Goal: Transaction & Acquisition: Book appointment/travel/reservation

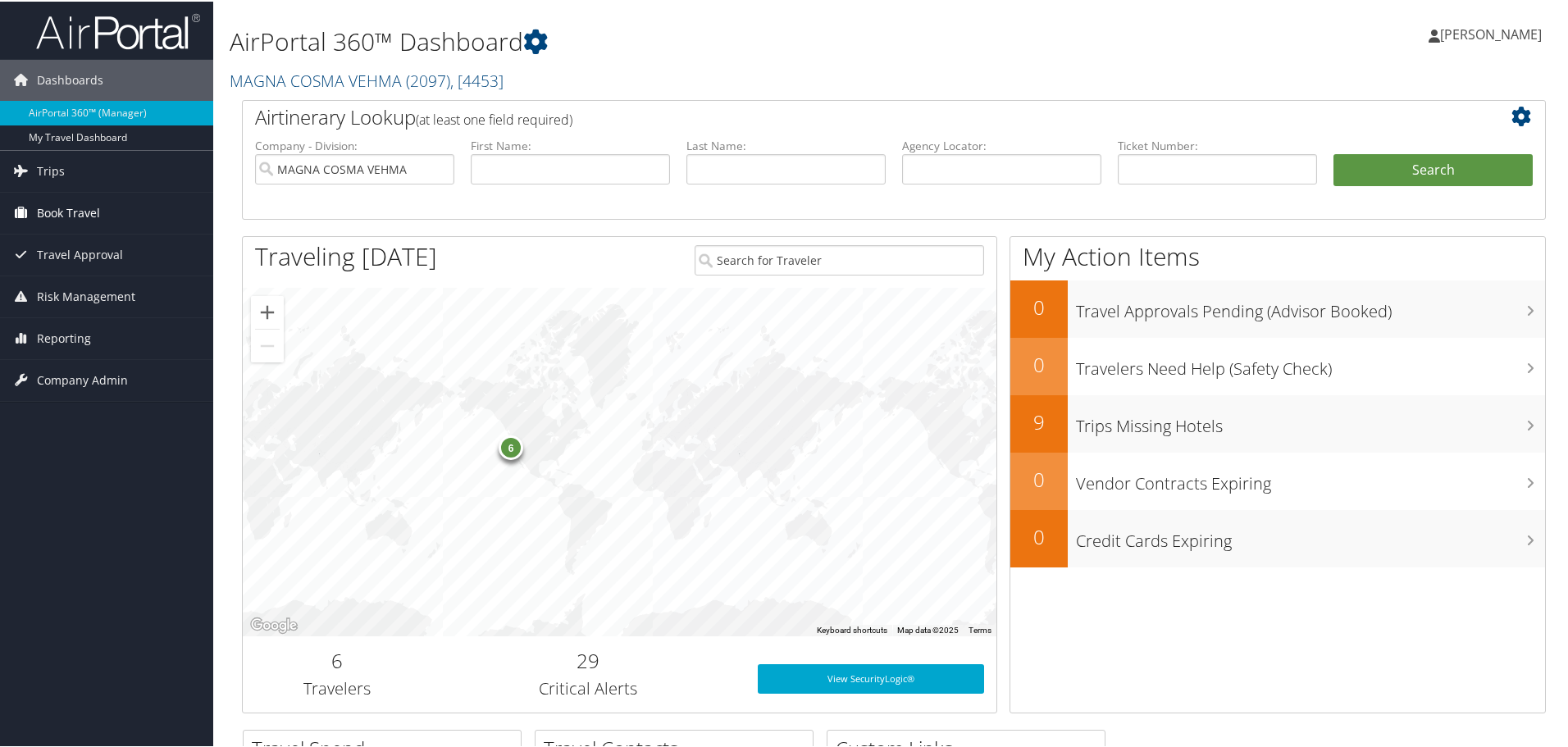
click at [62, 217] on span "Book Travel" at bounding box center [68, 212] width 63 height 41
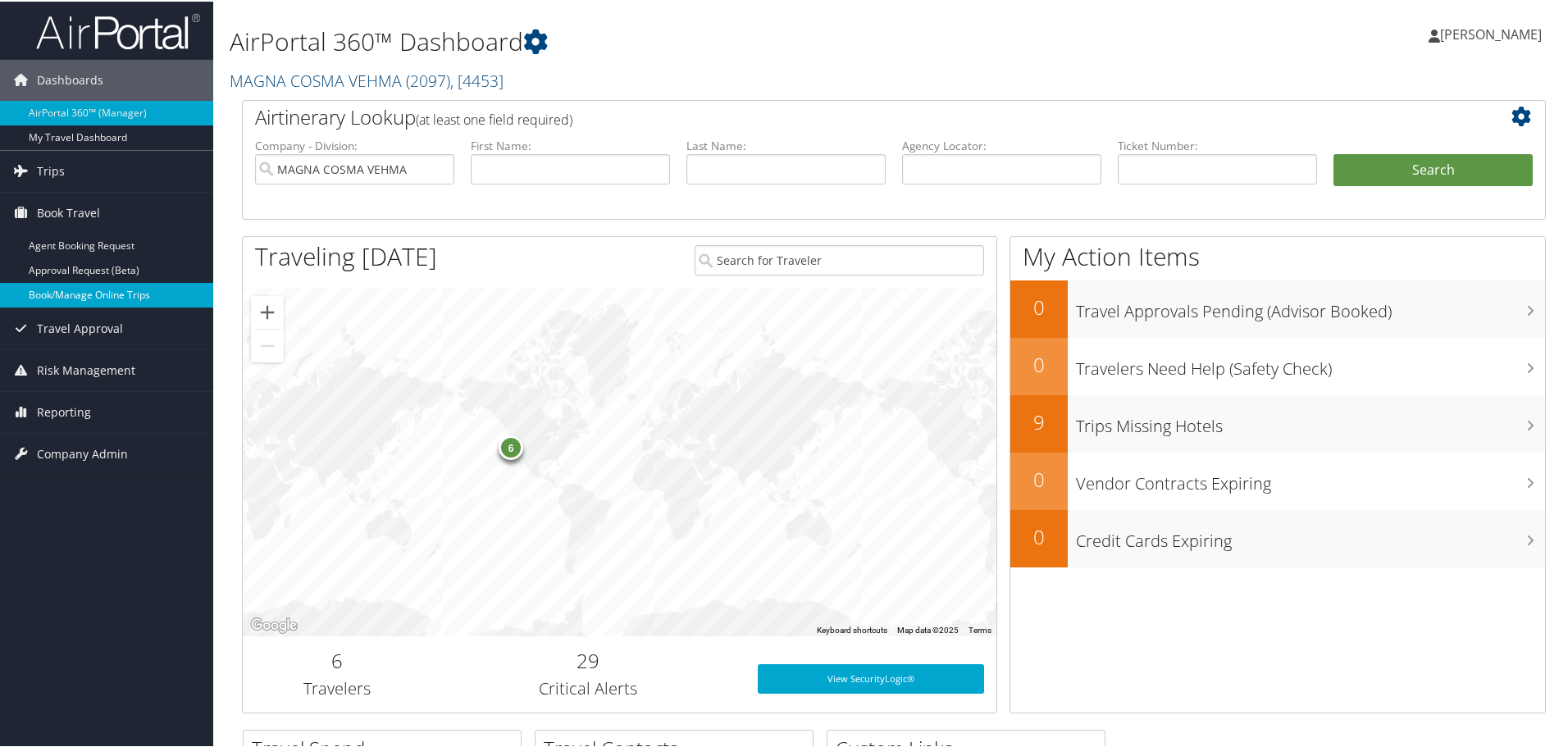
click at [61, 287] on link "Book/Manage Online Trips" at bounding box center [106, 294] width 213 height 25
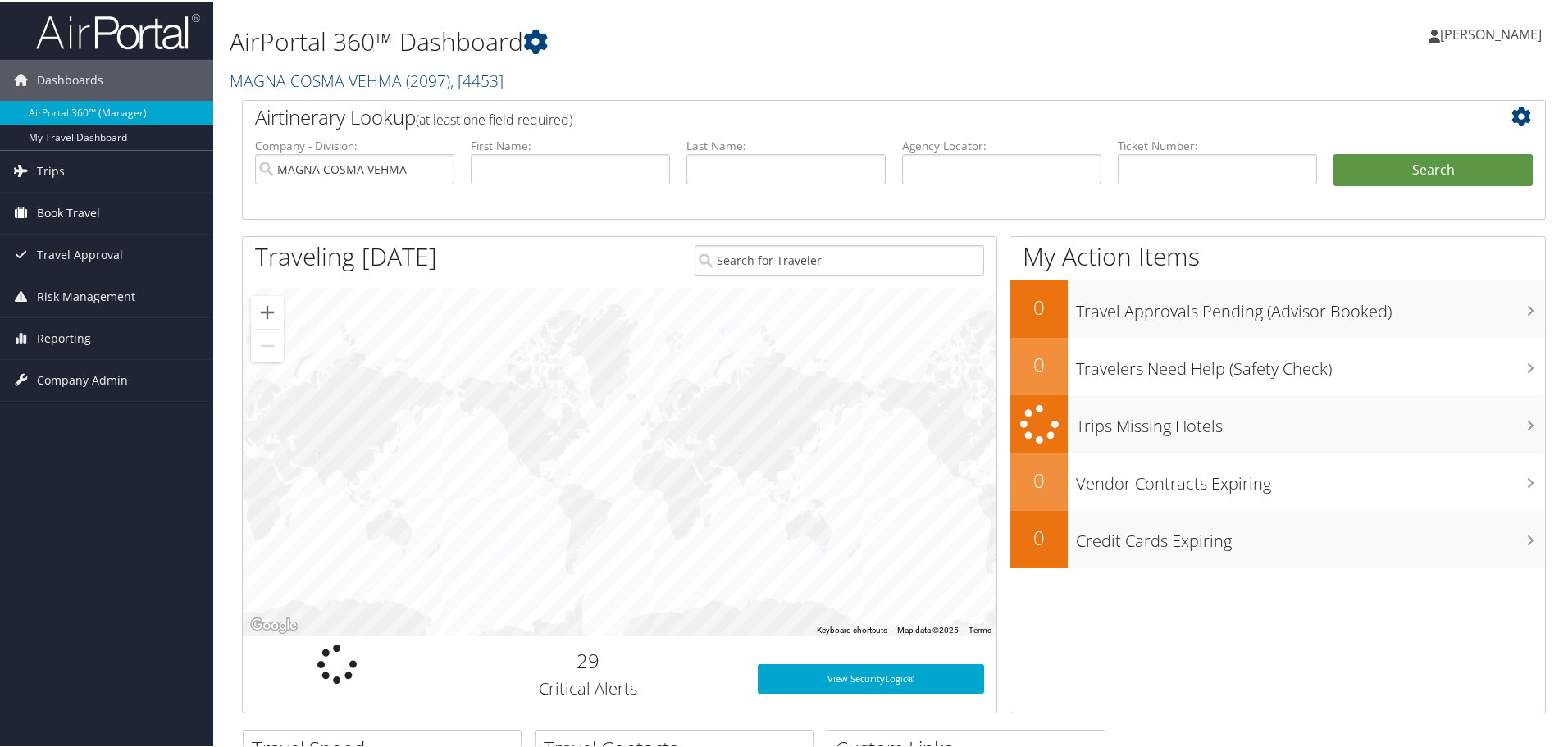
click at [45, 207] on span "Book Travel" at bounding box center [68, 212] width 63 height 41
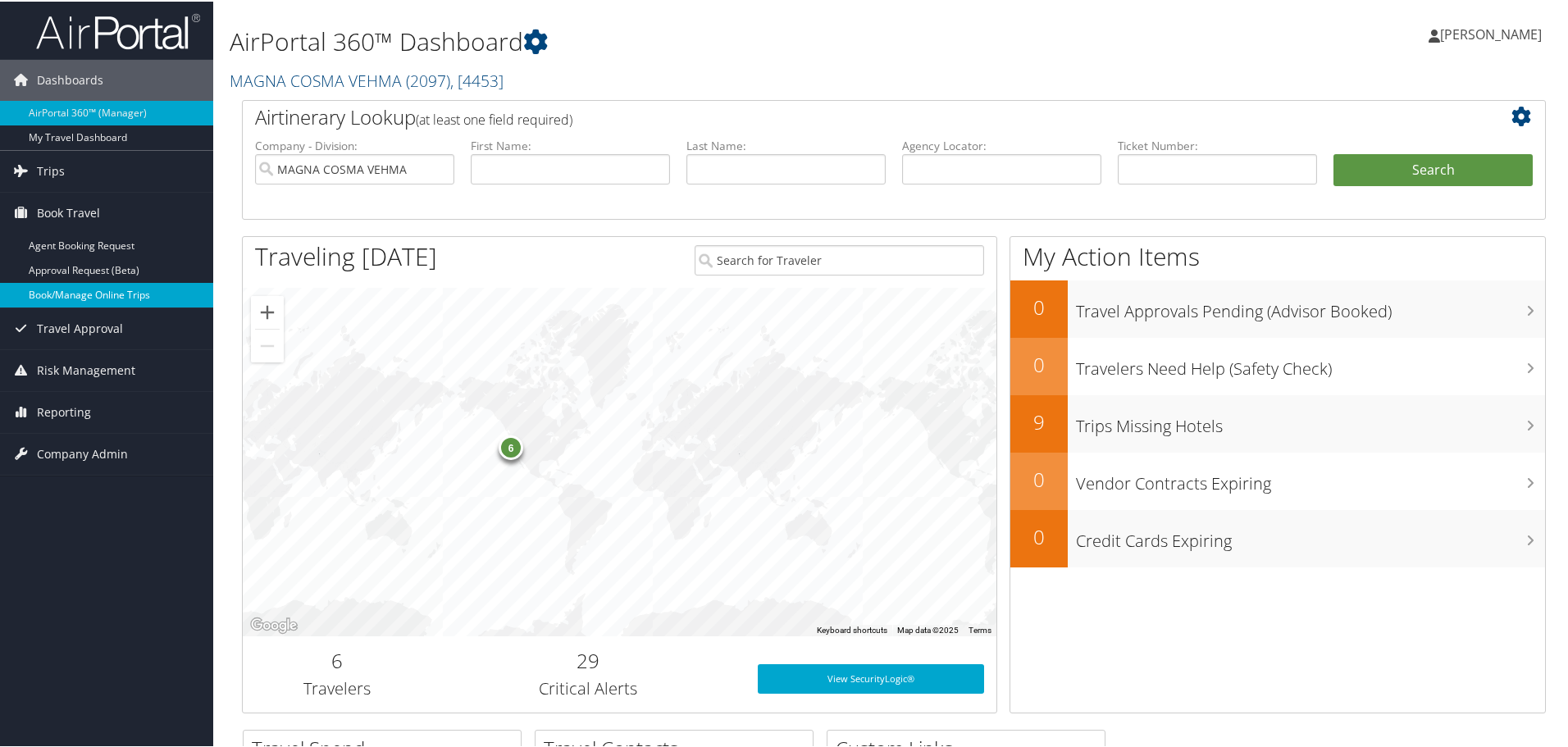
click at [64, 289] on link "Book/Manage Online Trips" at bounding box center [106, 294] width 213 height 25
